Goal: Task Accomplishment & Management: Complete application form

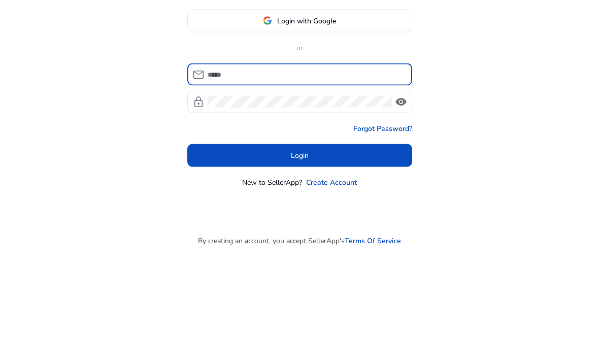
type input "**********"
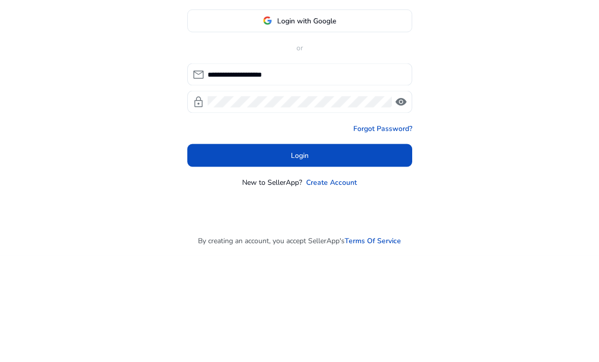
click at [299, 251] on button "Login" at bounding box center [299, 262] width 225 height 23
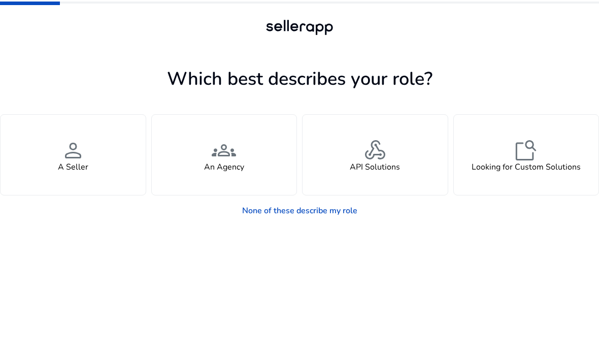
click at [108, 151] on div "person A Seller" at bounding box center [73, 155] width 145 height 80
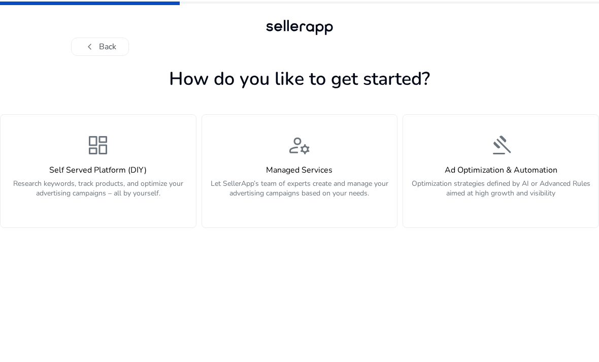
click at [116, 166] on h4 "Self Served Platform (DIY)" at bounding box center [98, 170] width 183 height 10
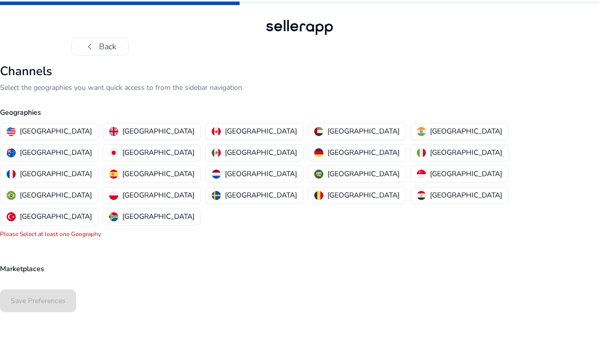
click at [225, 127] on p "[GEOGRAPHIC_DATA]" at bounding box center [261, 131] width 72 height 11
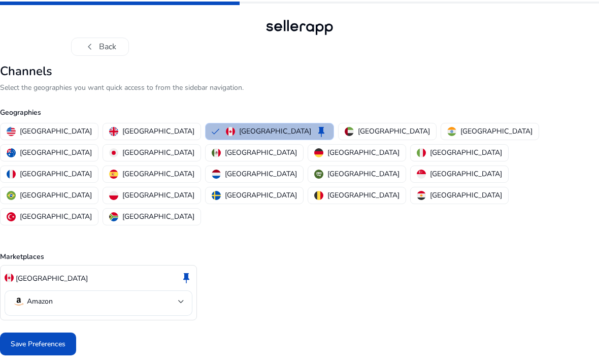
click at [50, 338] on span "Save Preferences" at bounding box center [38, 343] width 55 height 11
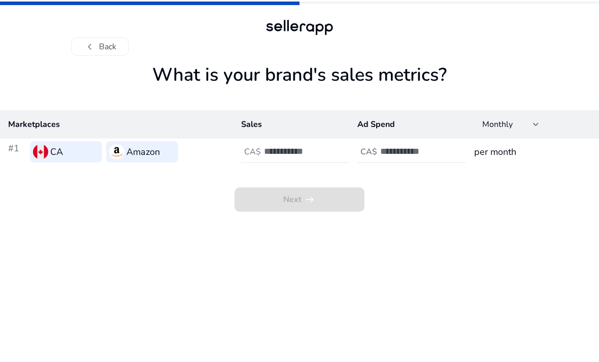
click at [303, 157] on input "number" at bounding box center [298, 151] width 68 height 11
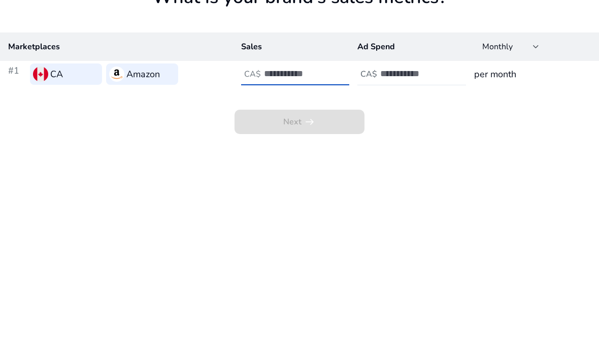
type input "*"
click at [409, 146] on input "number" at bounding box center [414, 151] width 68 height 11
type input "*"
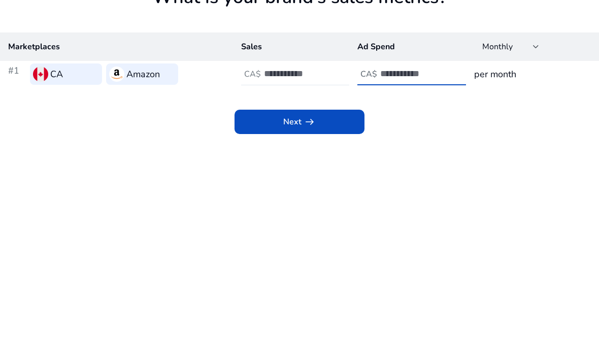
click at [315, 193] on span "arrow_right_alt" at bounding box center [309, 199] width 12 height 12
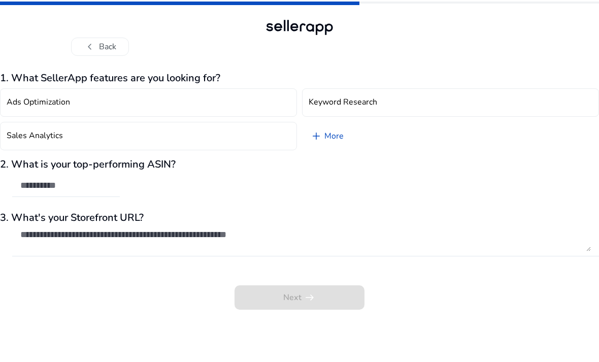
click at [95, 188] on input "text" at bounding box center [65, 185] width 91 height 11
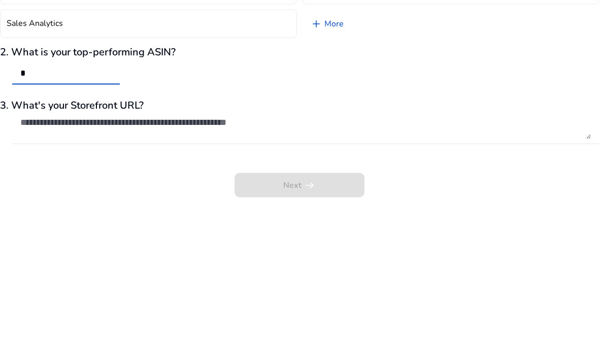
type input "*"
click at [198, 229] on textarea at bounding box center [305, 240] width 570 height 22
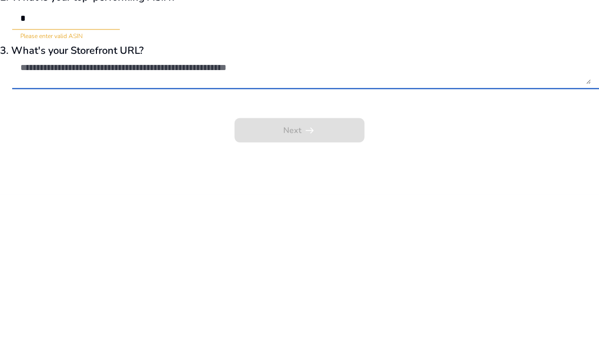
click at [73, 180] on input "*" at bounding box center [65, 185] width 91 height 11
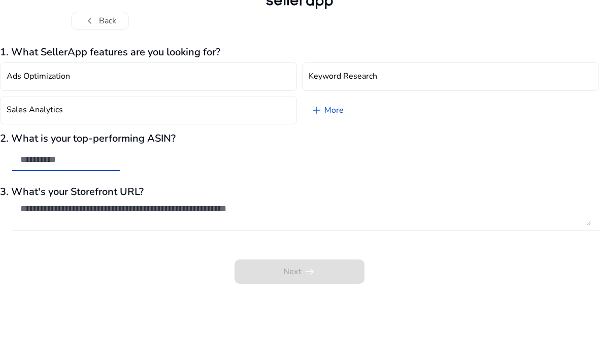
click at [318, 130] on span "add" at bounding box center [316, 136] width 12 height 12
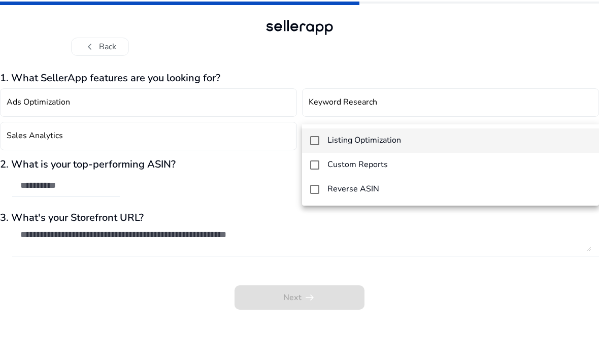
click at [260, 181] on div at bounding box center [299, 181] width 599 height 362
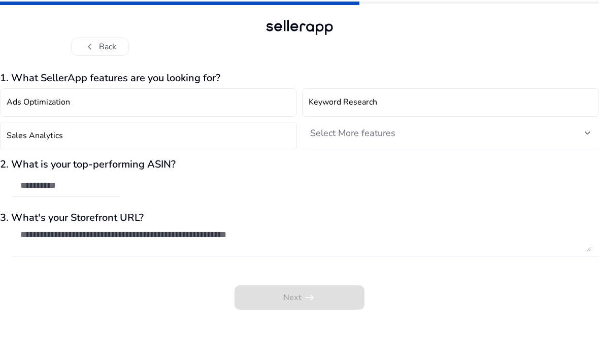
click at [82, 122] on button "Sales Analytics" at bounding box center [148, 136] width 297 height 28
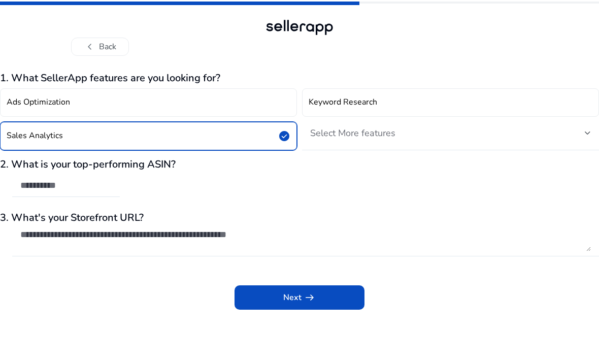
click at [320, 285] on span at bounding box center [299, 297] width 130 height 24
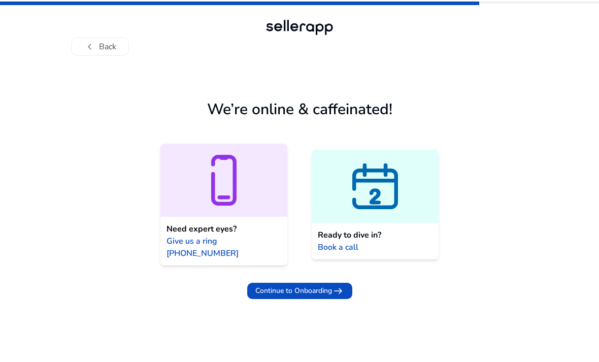
click at [319, 285] on span "Continue to Onboarding" at bounding box center [293, 290] width 77 height 11
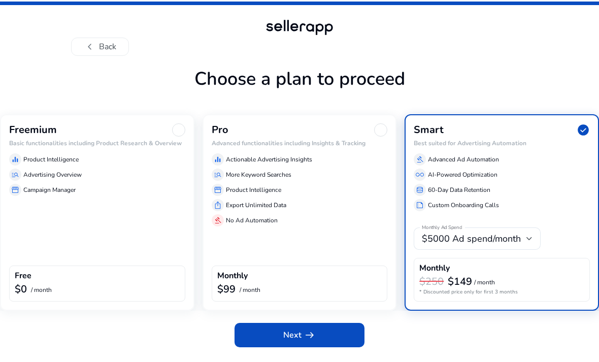
click at [178, 123] on div at bounding box center [178, 129] width 13 height 13
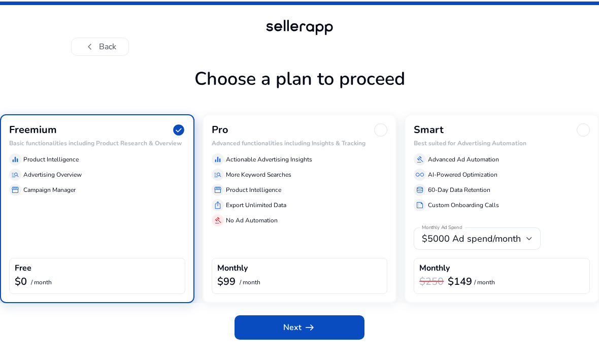
click at [316, 315] on span at bounding box center [299, 327] width 130 height 24
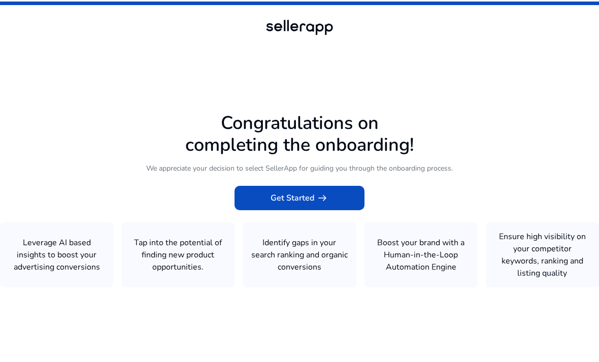
click at [327, 192] on span "arrow_right_alt" at bounding box center [322, 198] width 12 height 12
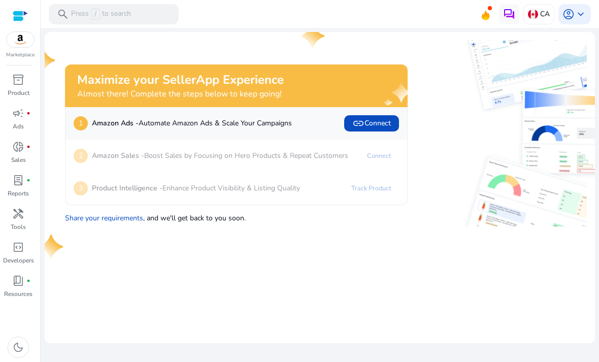
click at [17, 87] on div "inventory_2" at bounding box center [18, 80] width 28 height 16
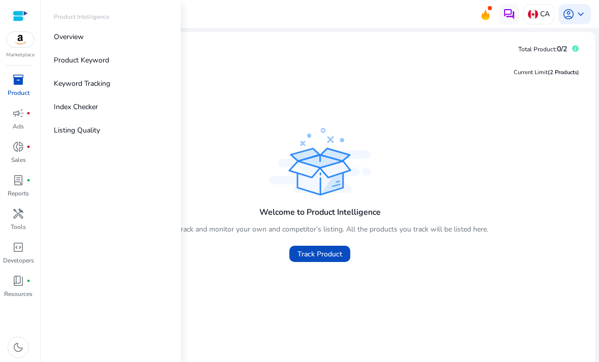
click at [89, 42] on link "Overview" at bounding box center [111, 36] width 130 height 23
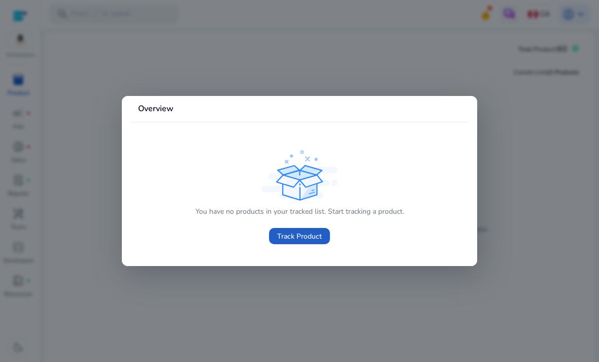
click at [310, 234] on span "Track Product" at bounding box center [299, 236] width 45 height 11
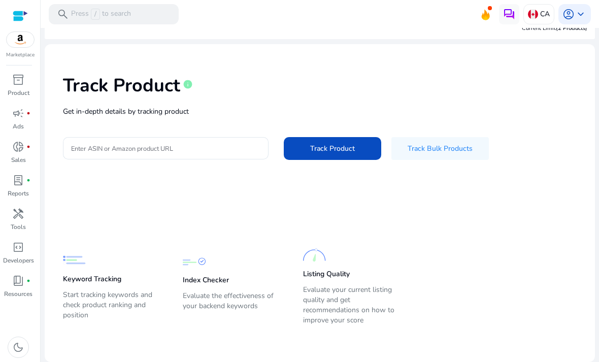
scroll to position [14, 0]
click at [445, 153] on span "Track Bulk Products" at bounding box center [439, 149] width 65 height 11
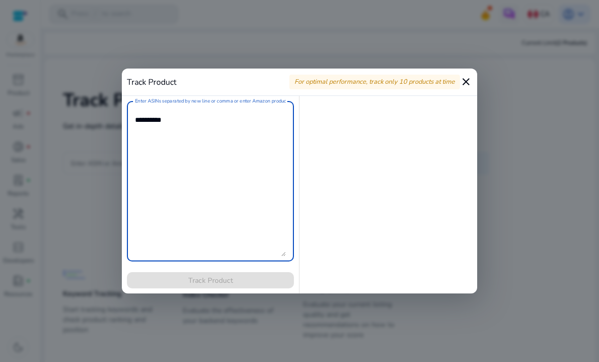
click at [468, 85] on mat-icon "close" at bounding box center [466, 82] width 12 height 12
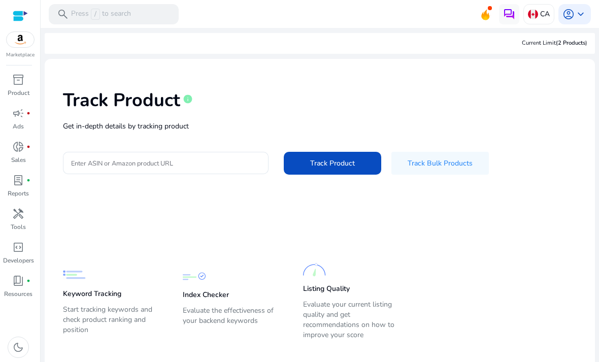
click at [24, 145] on span "donut_small" at bounding box center [18, 147] width 12 height 12
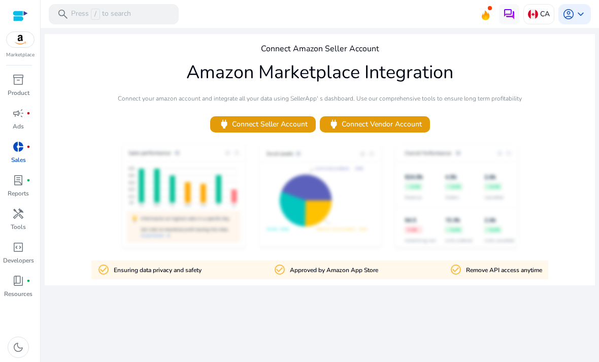
click at [25, 171] on link "donut_small fiber_manual_record Sales" at bounding box center [18, 154] width 37 height 33
click at [18, 190] on p "Reports" at bounding box center [18, 193] width 21 height 9
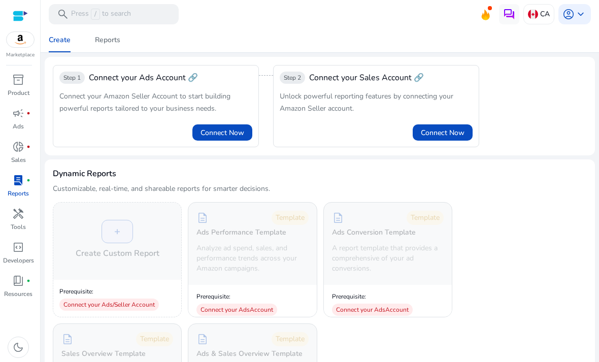
click at [27, 85] on div "inventory_2" at bounding box center [18, 80] width 28 height 16
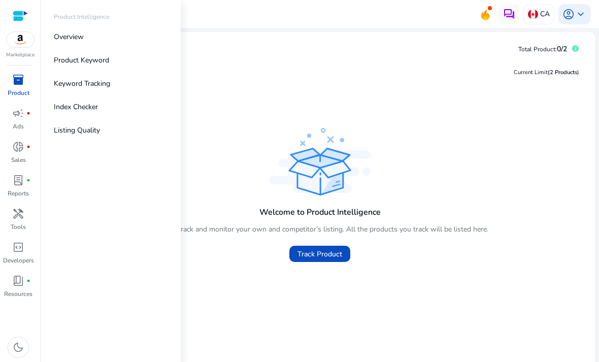
click at [101, 65] on p "Product Keyword" at bounding box center [81, 60] width 55 height 11
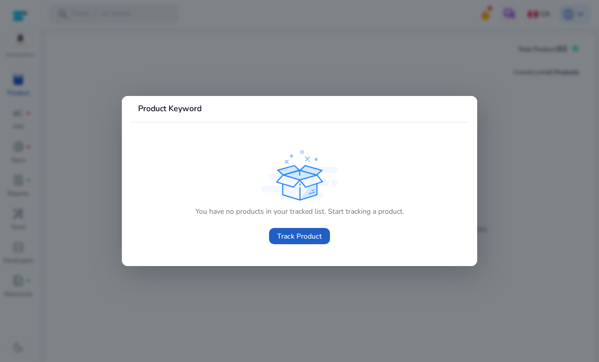
click at [314, 237] on span "Track Product" at bounding box center [299, 236] width 45 height 11
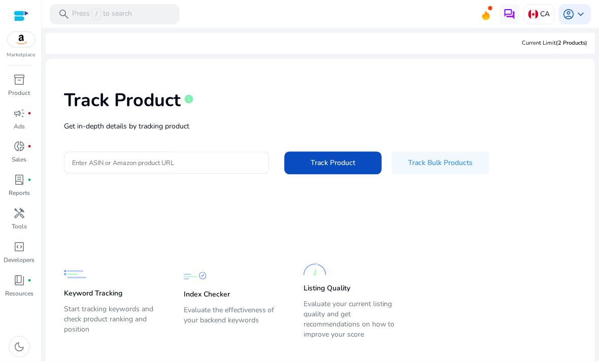
scroll to position [18, 0]
